Goal: Navigation & Orientation: Find specific page/section

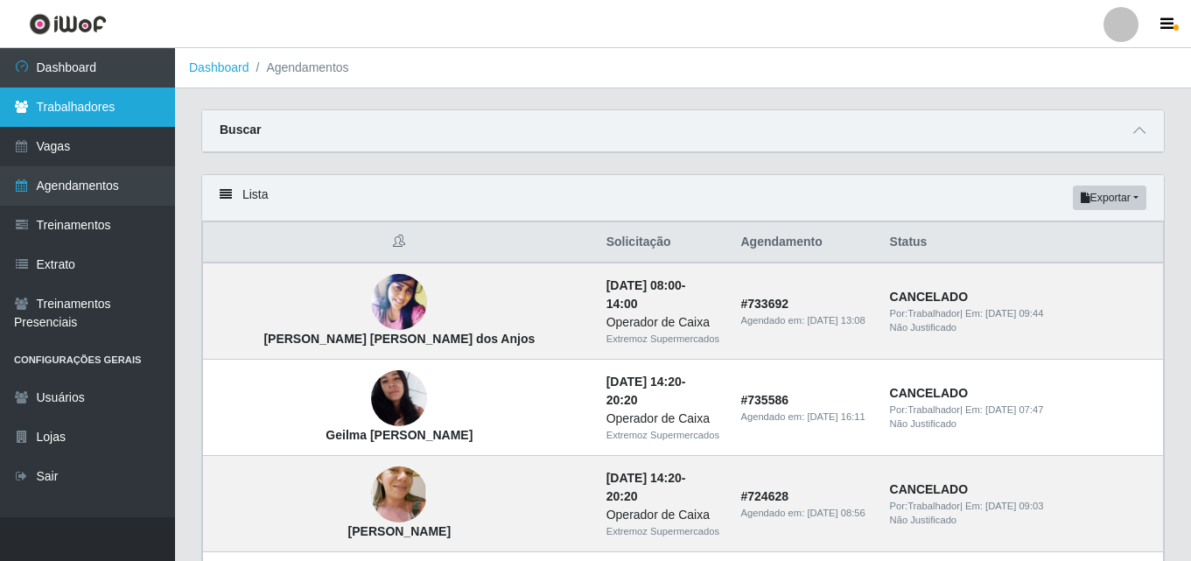
scroll to position [1354, 0]
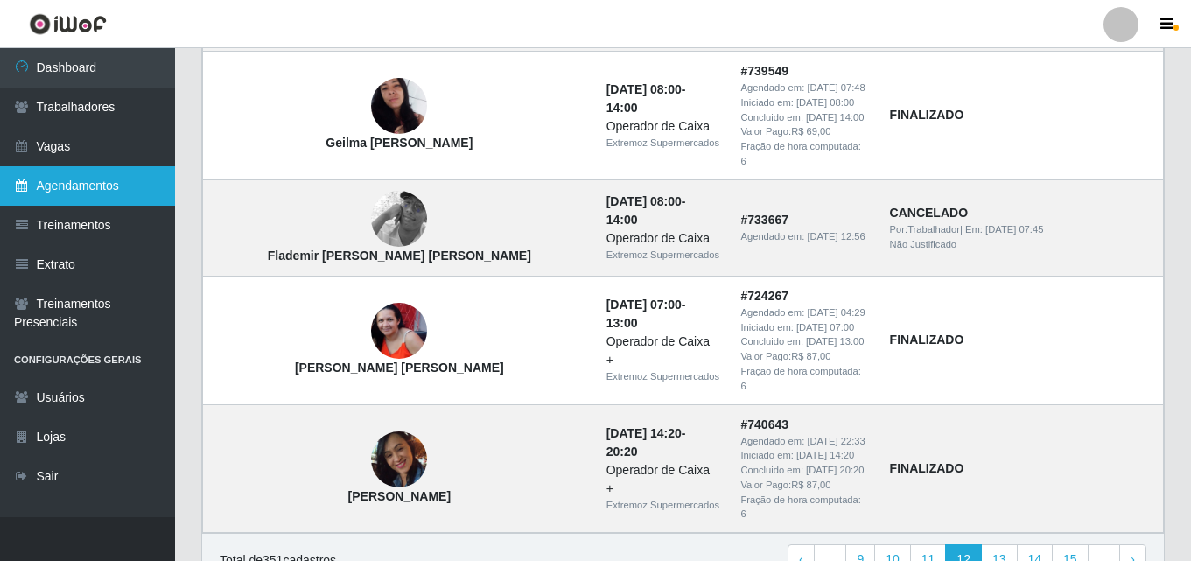
click at [105, 190] on link "Agendamentos" at bounding box center [87, 185] width 175 height 39
click at [113, 190] on link "Agendamentos" at bounding box center [87, 185] width 175 height 39
click at [42, 193] on link "Agendamentos" at bounding box center [87, 185] width 175 height 39
click at [25, 184] on icon at bounding box center [22, 185] width 16 height 12
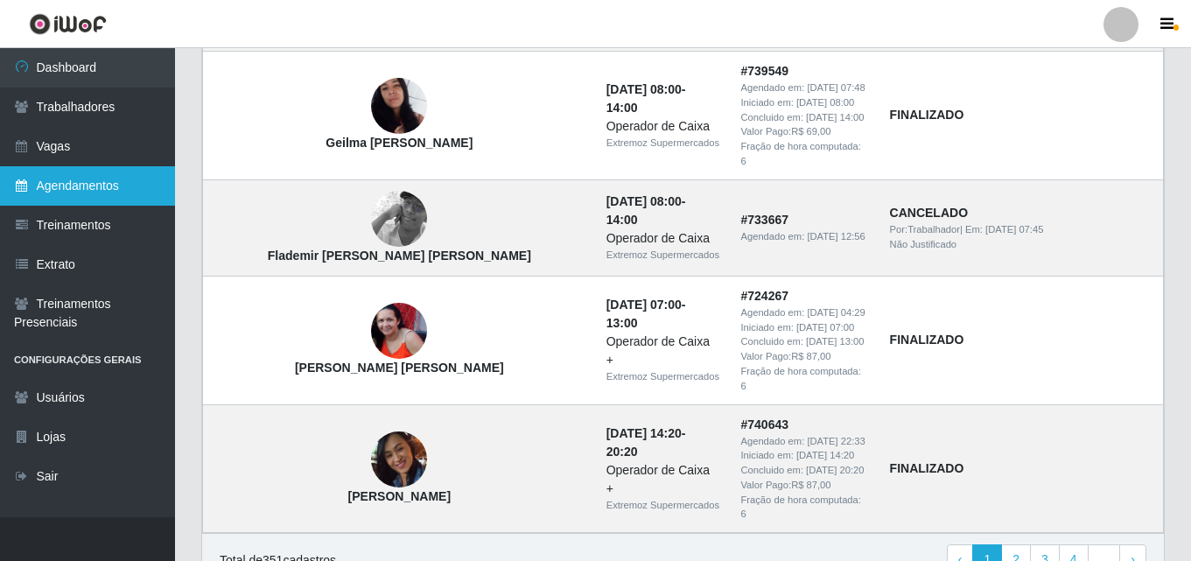
click at [25, 184] on icon at bounding box center [22, 185] width 16 height 12
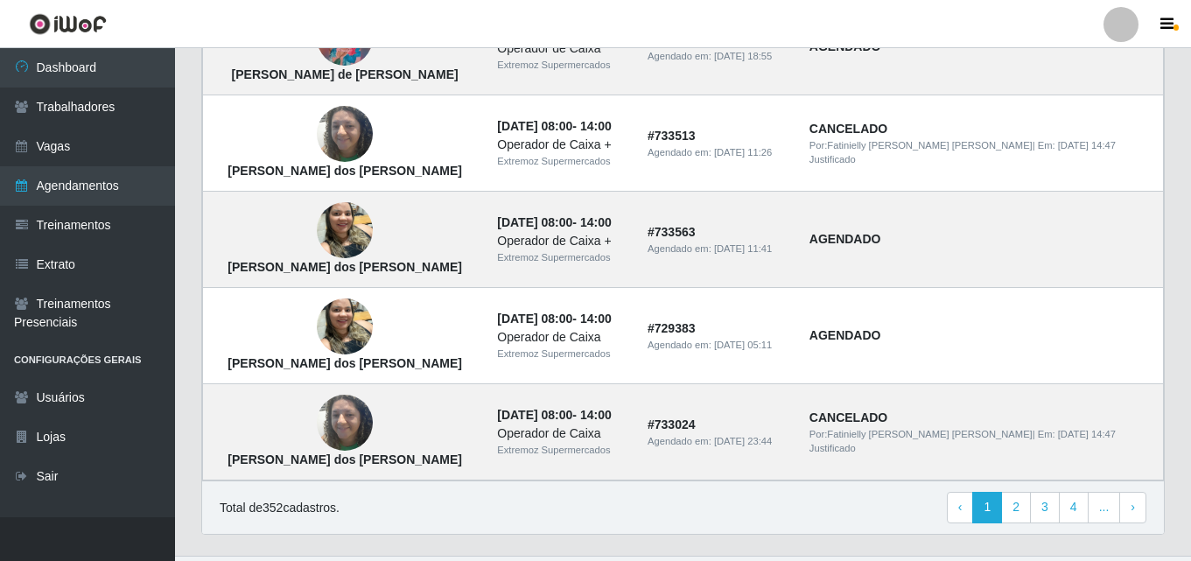
scroll to position [1232, 0]
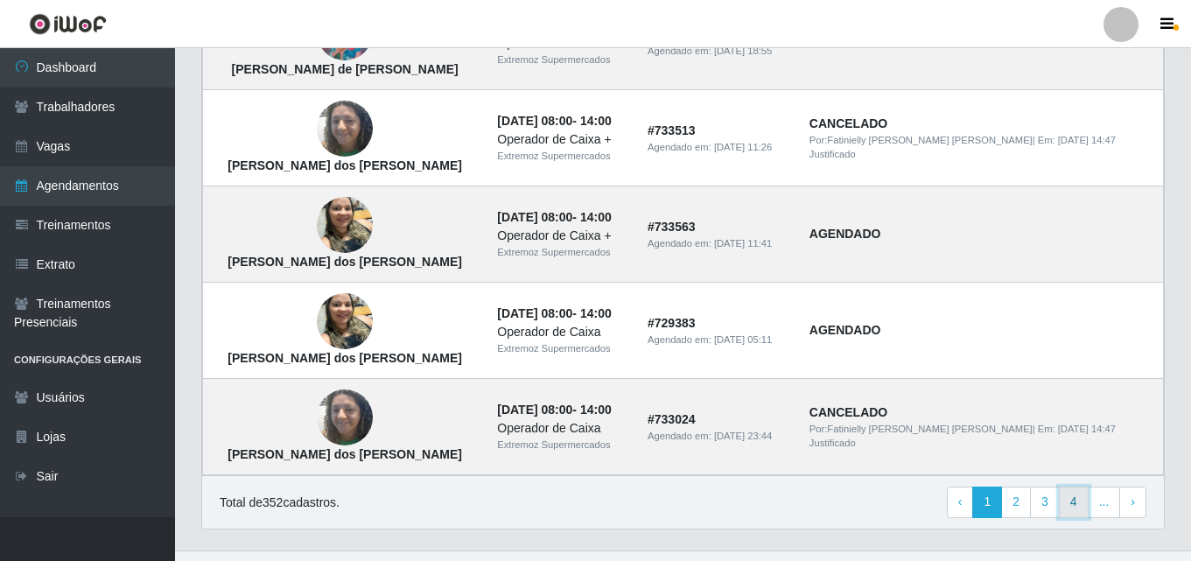
click at [1086, 508] on link "4" at bounding box center [1074, 503] width 30 height 32
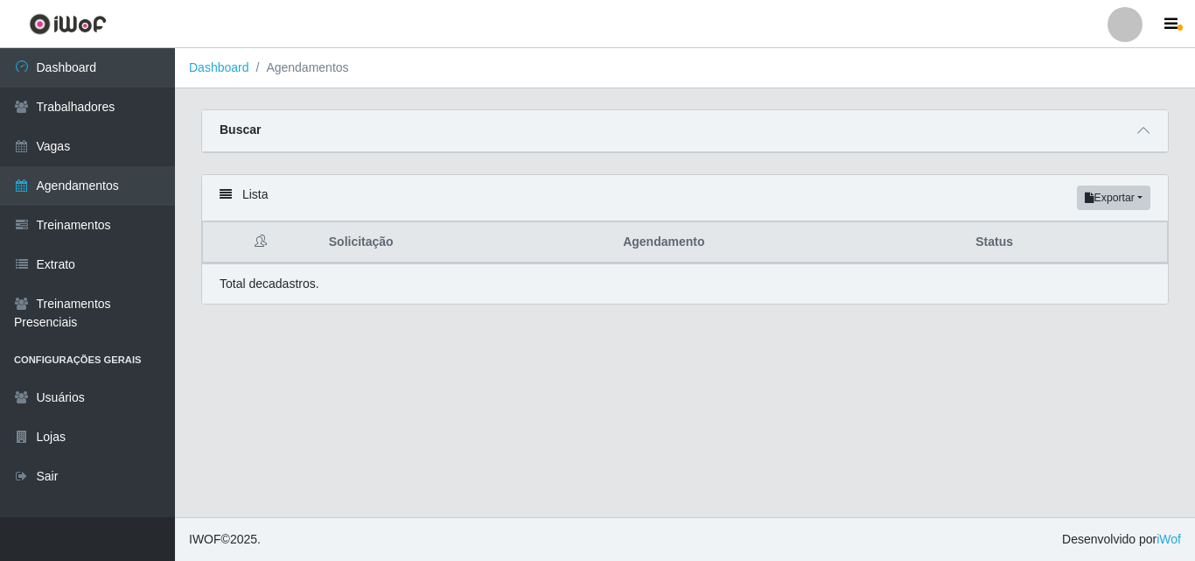
click at [704, 501] on main "Dashboard Agendamentos Carregando... Buscar Início em [GEOGRAPHIC_DATA] em Stat…" at bounding box center [685, 282] width 1020 height 469
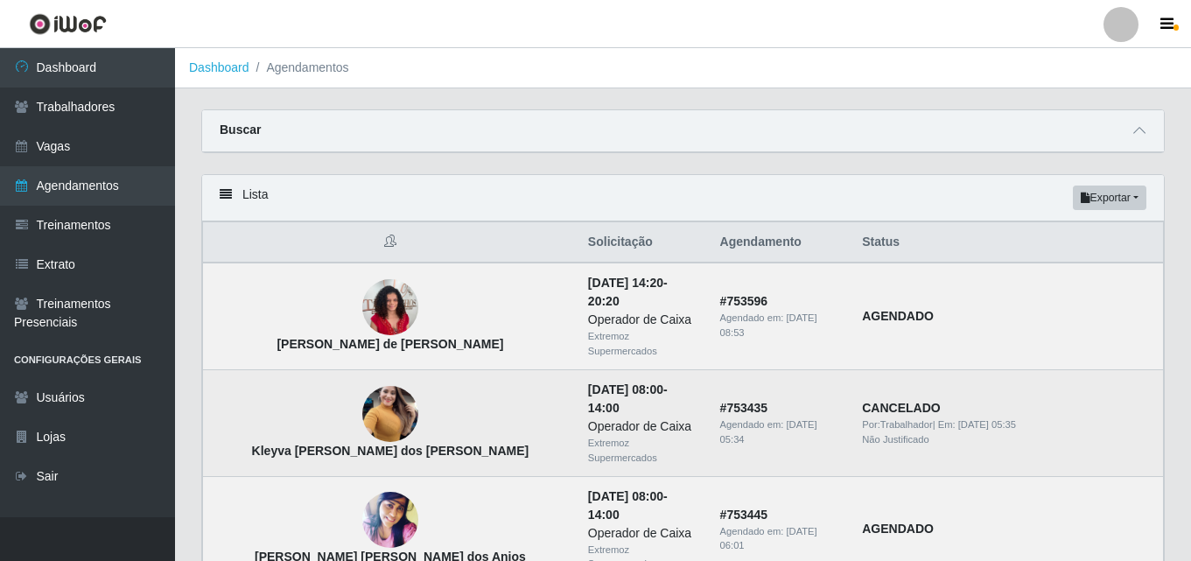
click at [362, 379] on img at bounding box center [390, 413] width 56 height 74
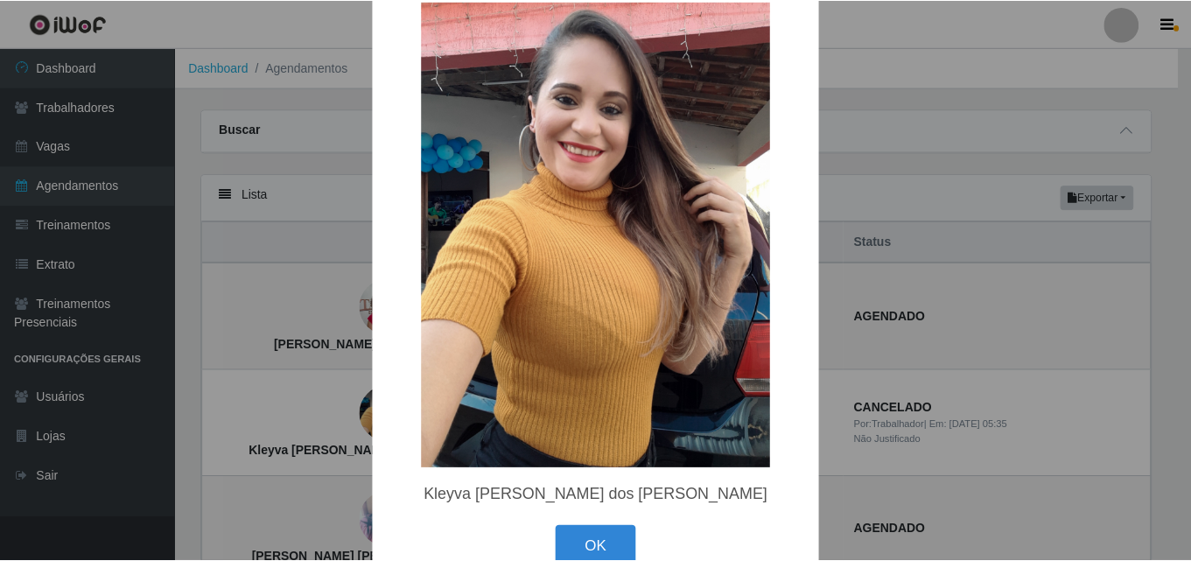
scroll to position [80, 0]
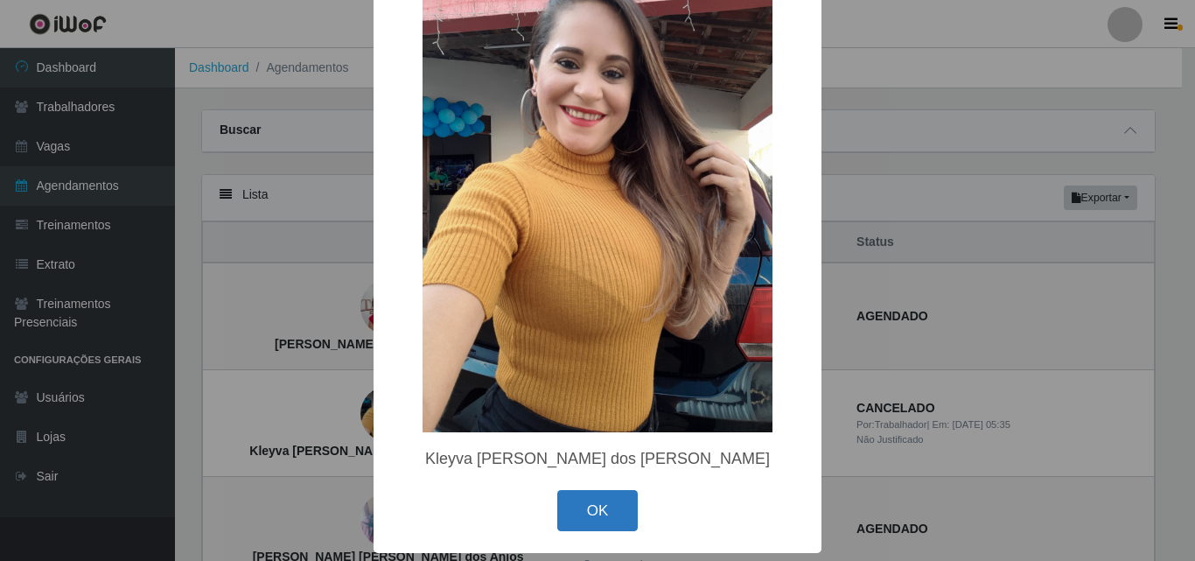
click at [597, 508] on button "OK" at bounding box center [597, 510] width 81 height 41
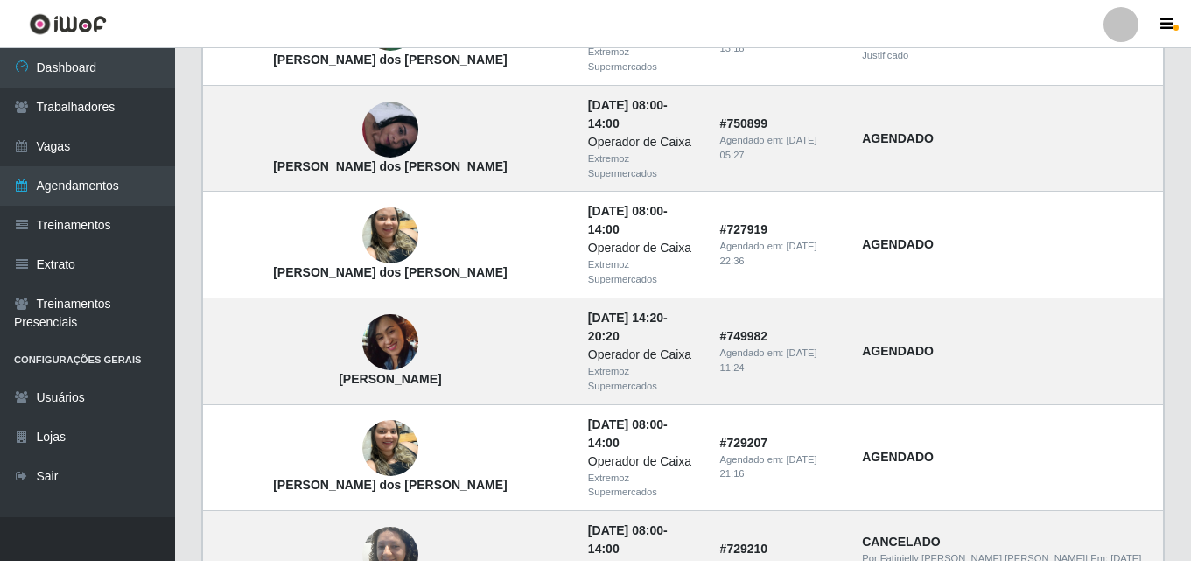
scroll to position [1266, 0]
